Goal: Transaction & Acquisition: Purchase product/service

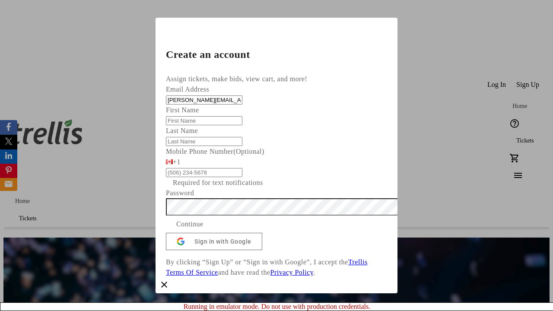
type input "[PERSON_NAME][EMAIL_ADDRESS][DOMAIN_NAME]"
type input "[PERSON_NAME]"
type input "Keebler"
click at [204, 230] on span "Continue" at bounding box center [189, 224] width 27 height 10
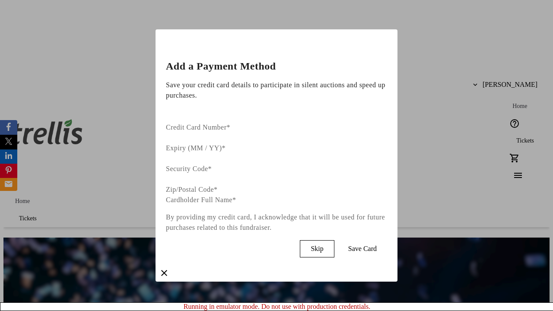
click at [323, 245] on span "Skip" at bounding box center [317, 249] width 13 height 8
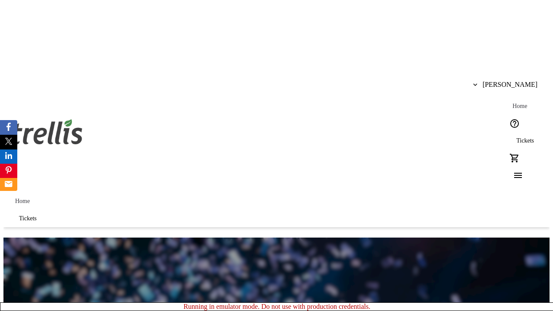
click at [517, 137] on span "Tickets" at bounding box center [526, 140] width 18 height 7
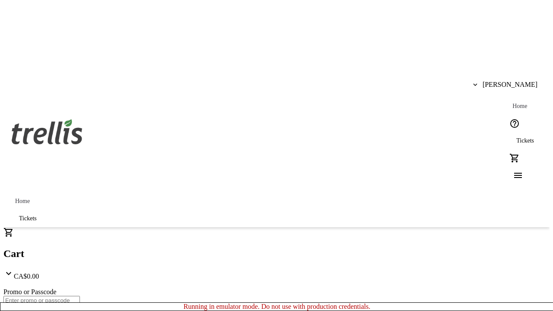
type input "1"
